Goal: Information Seeking & Learning: Understand process/instructions

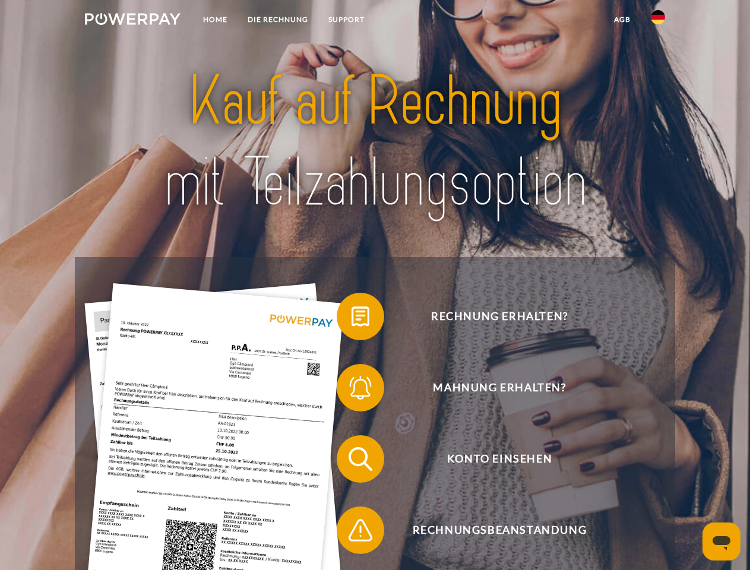
click at [132, 21] on img at bounding box center [133, 19] width 96 height 12
click at [658, 21] on img at bounding box center [658, 17] width 14 height 14
click at [622, 20] on link "agb" at bounding box center [622, 19] width 37 height 21
click at [351, 319] on span at bounding box center [342, 316] width 59 height 59
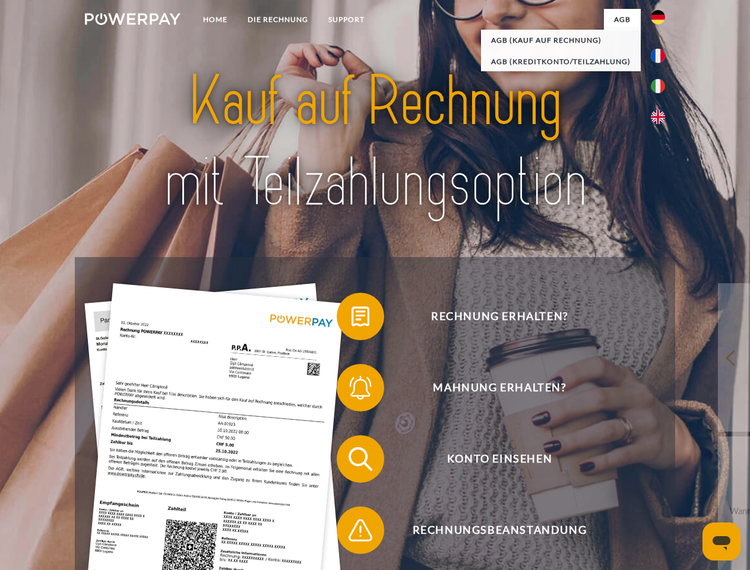
click at [351, 390] on span at bounding box center [342, 387] width 59 height 59
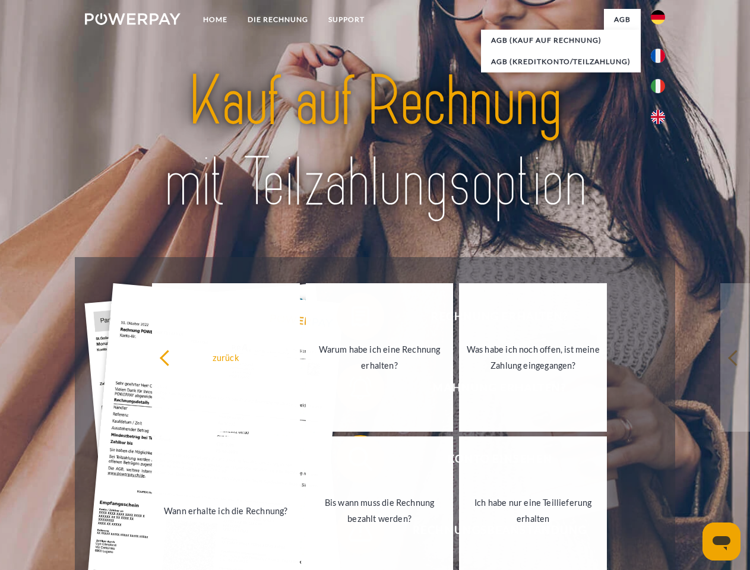
click at [351, 461] on link "Bis wann muss die Rechnung bezahlt werden?" at bounding box center [380, 510] width 148 height 148
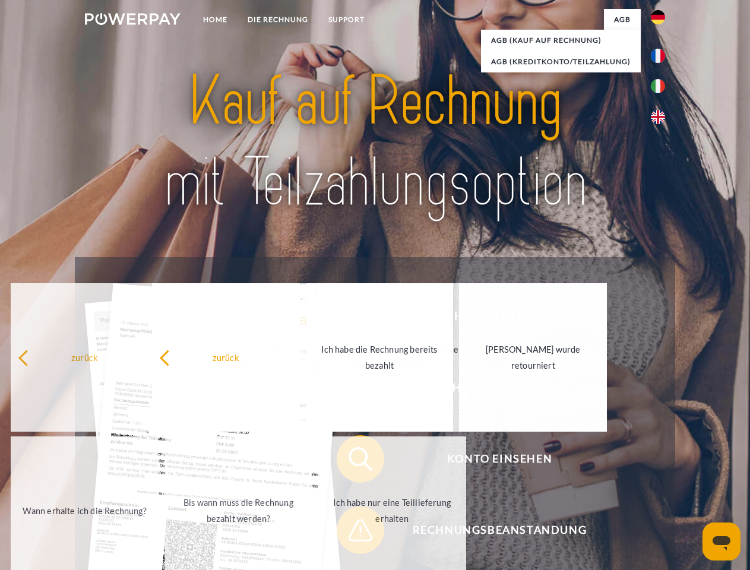
click at [351, 533] on span at bounding box center [342, 529] width 59 height 59
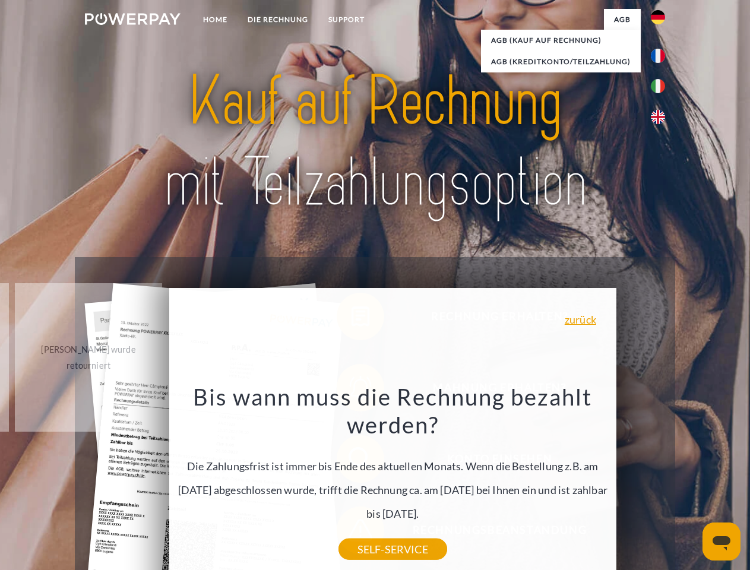
click at [721, 541] on icon "Messaging-Fenster öffnen" at bounding box center [721, 543] width 18 height 14
